Goal: Information Seeking & Learning: Find specific page/section

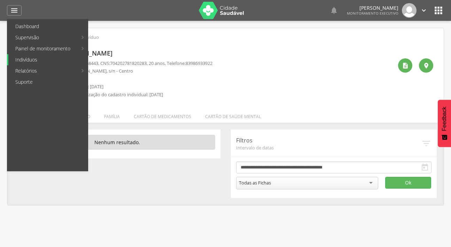
click at [35, 59] on link "Indivíduos" at bounding box center [47, 59] width 79 height 11
click at [0, 0] on img at bounding box center [0, 0] width 0 height 0
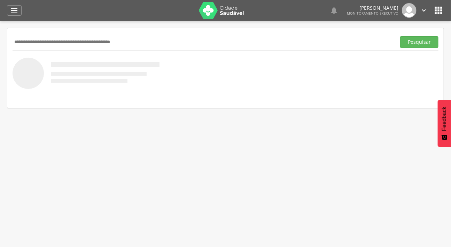
click at [40, 41] on input "text" at bounding box center [203, 42] width 380 height 12
type input "******"
click at [400, 36] on button "Pesquisar" at bounding box center [419, 42] width 38 height 12
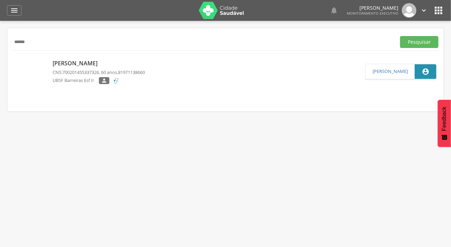
click at [14, 60] on img at bounding box center [14, 60] width 0 height 0
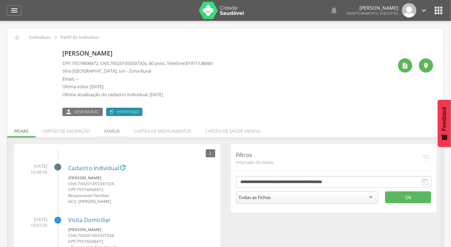
click at [111, 129] on li "Família" at bounding box center [112, 129] width 30 height 16
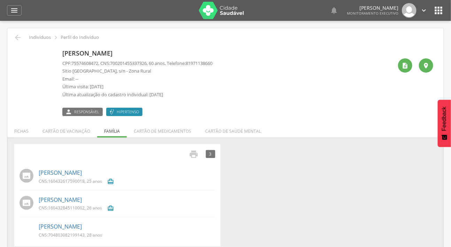
scroll to position [21, 0]
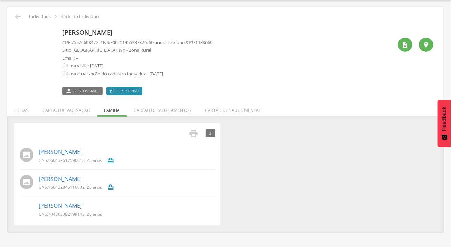
click at [64, 158] on span "160432617590018" at bounding box center [66, 161] width 37 height 6
click at [64, 153] on link "[PERSON_NAME]" at bounding box center [60, 152] width 43 height 8
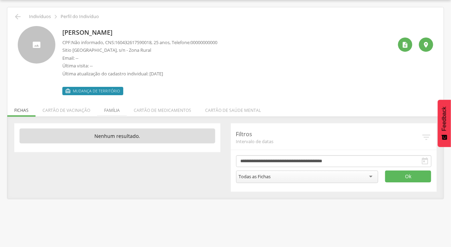
click at [115, 108] on li "Família" at bounding box center [112, 109] width 30 height 16
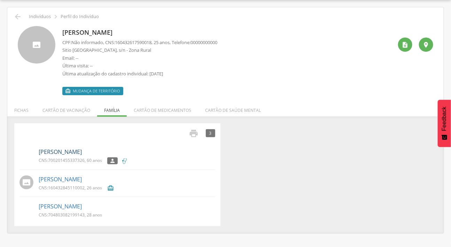
click at [64, 150] on link "[PERSON_NAME]" at bounding box center [60, 152] width 43 height 8
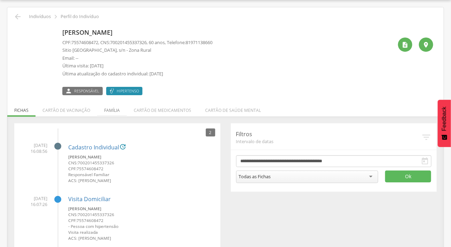
click at [108, 111] on li "Família" at bounding box center [112, 109] width 30 height 16
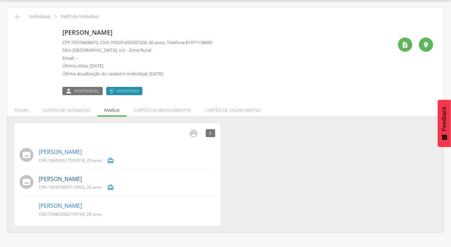
click at [66, 176] on link "[PERSON_NAME]" at bounding box center [60, 179] width 43 height 8
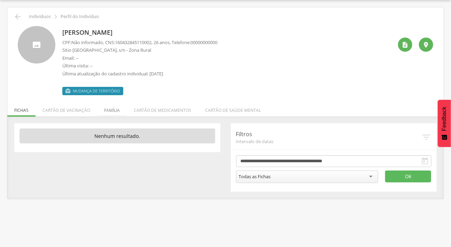
click at [103, 106] on li "Família" at bounding box center [112, 109] width 30 height 16
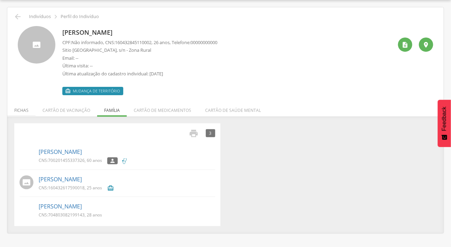
click at [24, 109] on li "Fichas" at bounding box center [21, 109] width 28 height 16
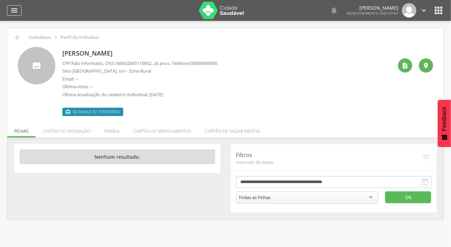
click at [13, 5] on div "" at bounding box center [14, 10] width 15 height 10
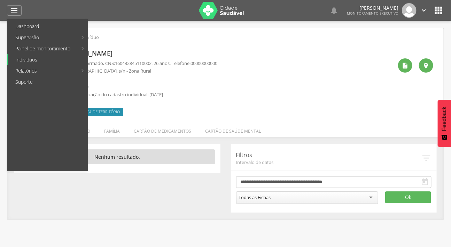
click at [32, 59] on link "Indivíduos" at bounding box center [47, 59] width 79 height 11
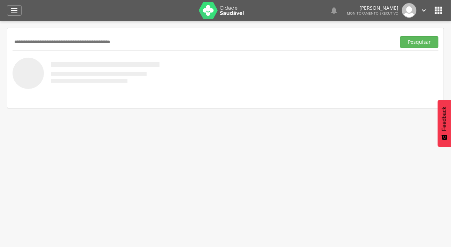
click at [45, 43] on input "text" at bounding box center [203, 42] width 380 height 12
type input "**********"
click at [400, 36] on button "Pesquisar" at bounding box center [419, 42] width 38 height 12
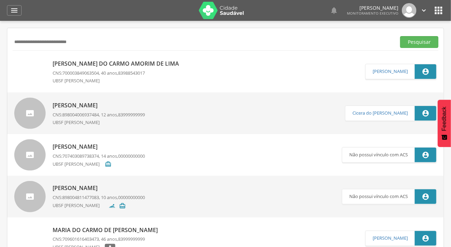
click at [58, 66] on p "[PERSON_NAME] do Carmo Amorim de Lima" at bounding box center [118, 64] width 130 height 8
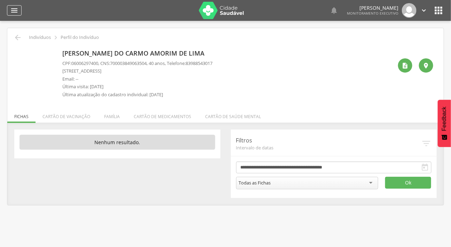
click at [13, 14] on icon "" at bounding box center [14, 10] width 8 height 8
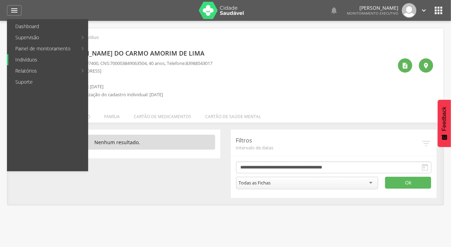
click at [29, 58] on link "Indivíduos" at bounding box center [47, 59] width 79 height 11
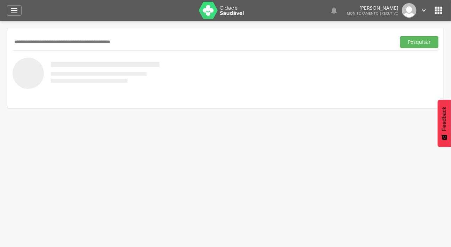
click at [46, 47] on input "text" at bounding box center [203, 42] width 380 height 12
type input "**********"
click at [400, 36] on button "Pesquisar" at bounding box center [419, 42] width 38 height 12
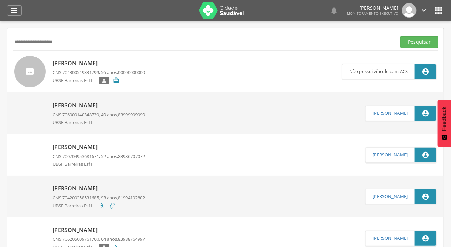
click at [26, 65] on div at bounding box center [29, 71] width 31 height 31
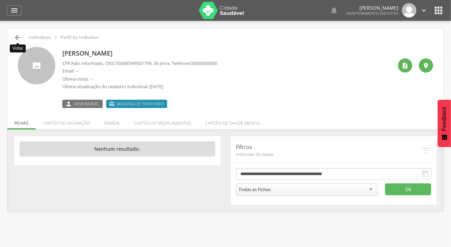
click at [16, 35] on icon "" at bounding box center [18, 37] width 8 height 8
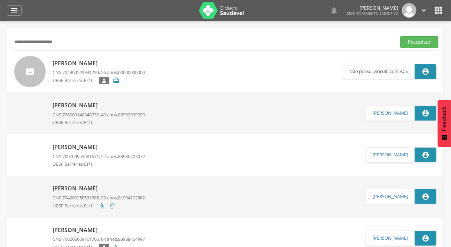
drag, startPoint x: 69, startPoint y: 36, endPoint x: 5, endPoint y: 38, distance: 64.1
click at [5, 38] on div " Supervisão  Distritos  Ubs Coordenador: - Caraúbas / [GEOGRAPHIC_DATA] Inte…" at bounding box center [225, 144] width 451 height 247
type input "**********"
click at [436, 43] on button "Pesquisar" at bounding box center [419, 42] width 38 height 12
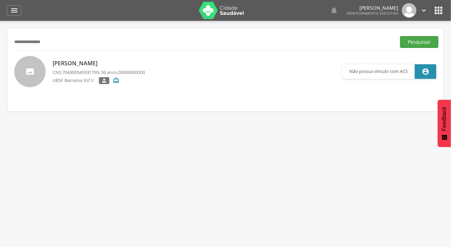
scroll to position [21, 0]
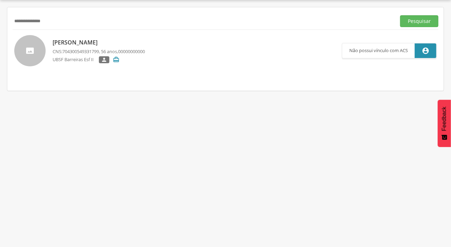
click at [111, 42] on p "[PERSON_NAME]" at bounding box center [99, 43] width 92 height 8
